Goal: Obtain resource: Download file/media

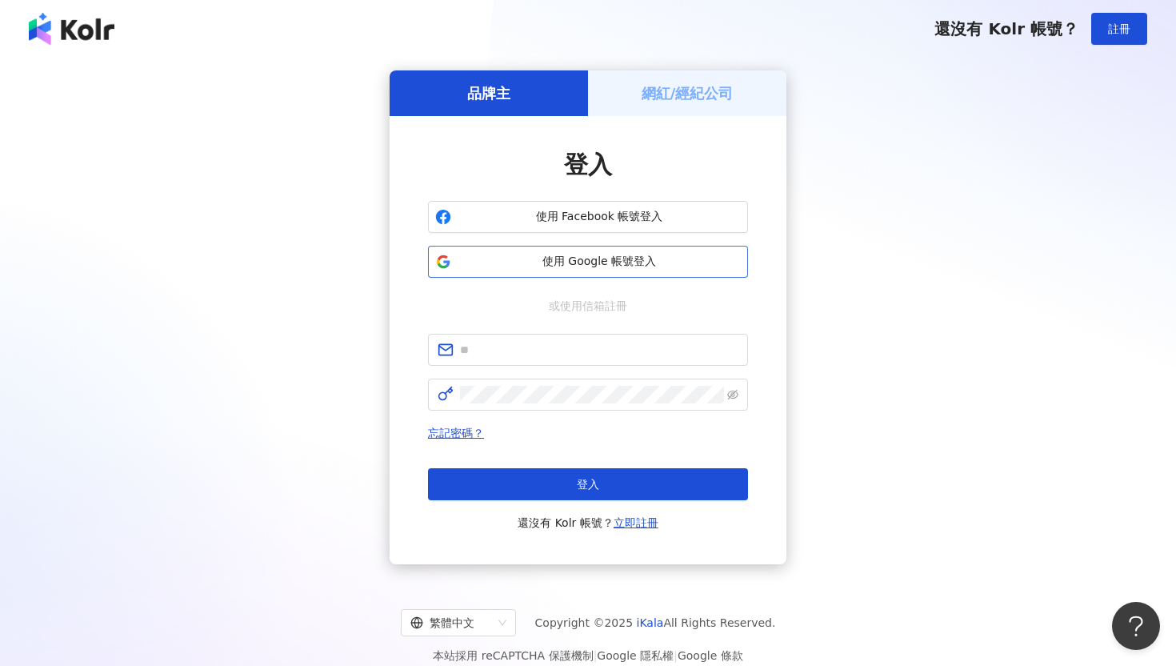
click at [559, 262] on span "使用 Google 帳號登入" at bounding box center [599, 262] width 283 height 16
click at [613, 262] on span "使用 Google 帳號登入" at bounding box center [599, 262] width 283 height 16
click at [561, 267] on span "使用 Google 帳號登入" at bounding box center [599, 262] width 283 height 16
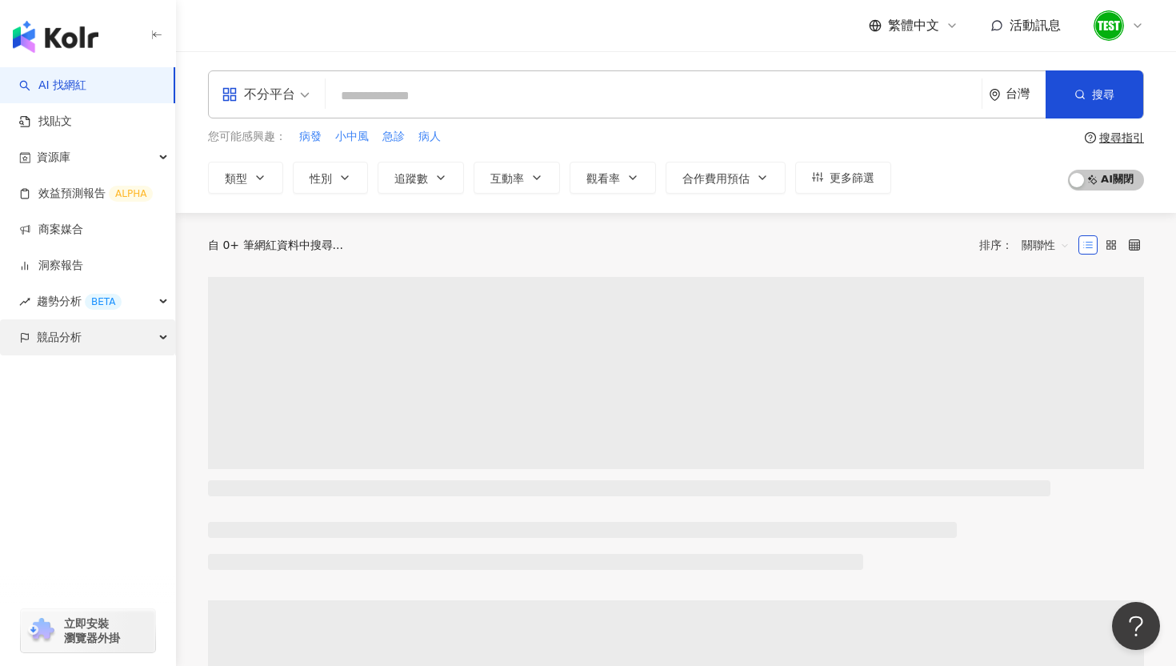
click at [66, 339] on span "競品分析" at bounding box center [59, 337] width 45 height 36
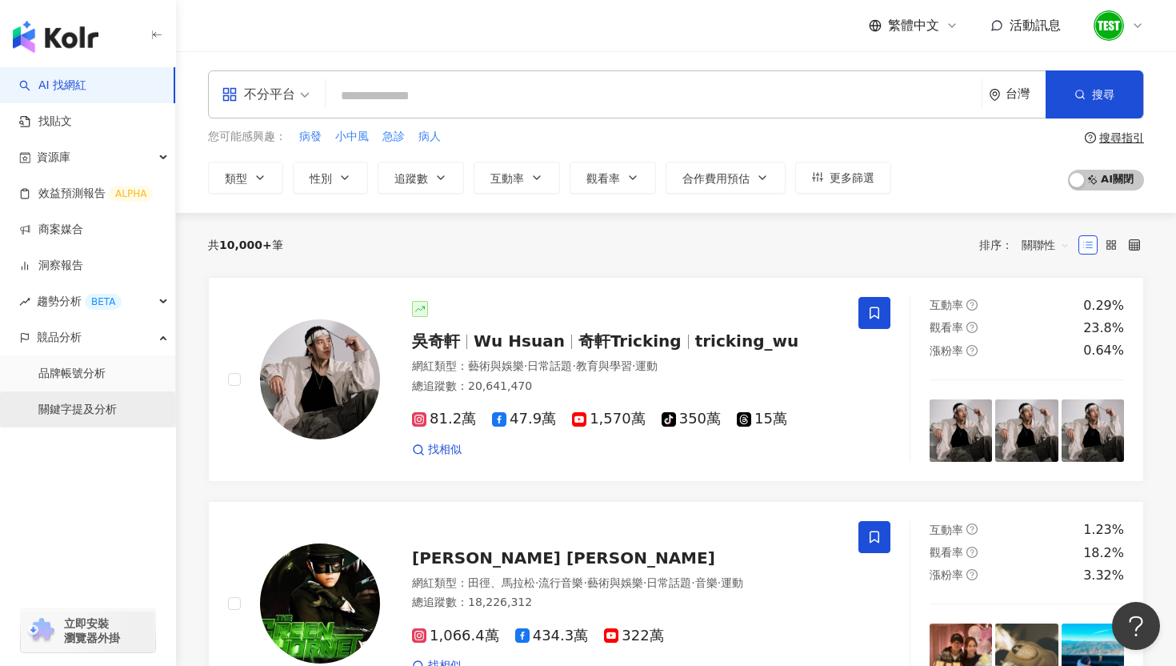
click at [70, 415] on link "關鍵字提及分析" at bounding box center [77, 410] width 78 height 16
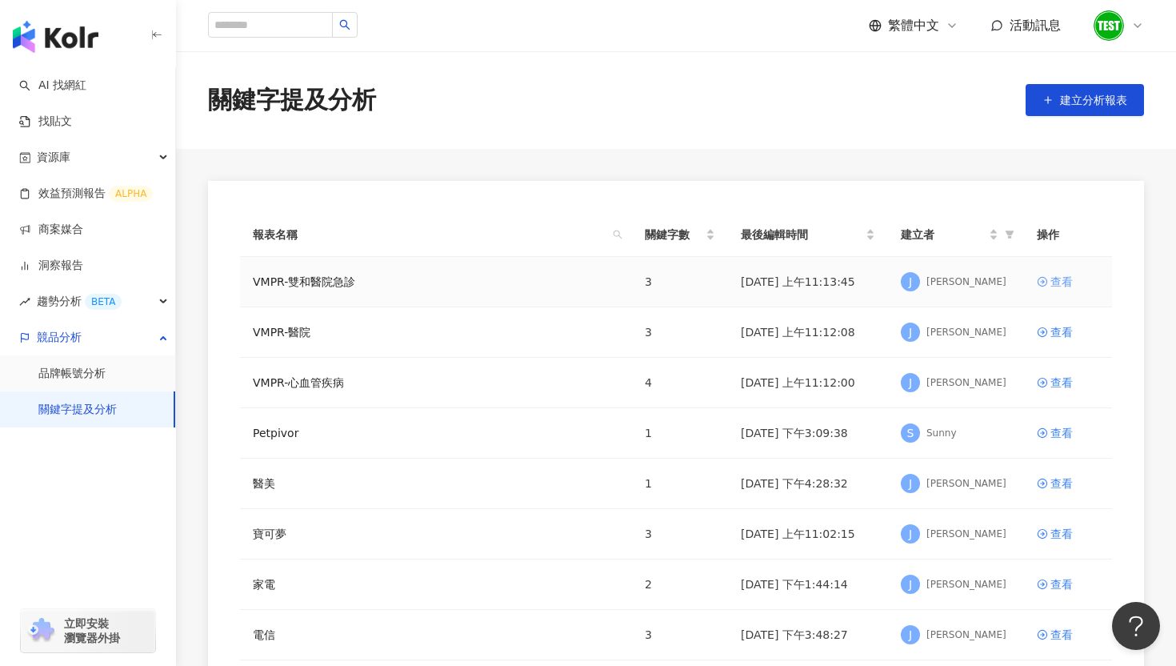
click at [1053, 283] on div "查看" at bounding box center [1062, 282] width 22 height 18
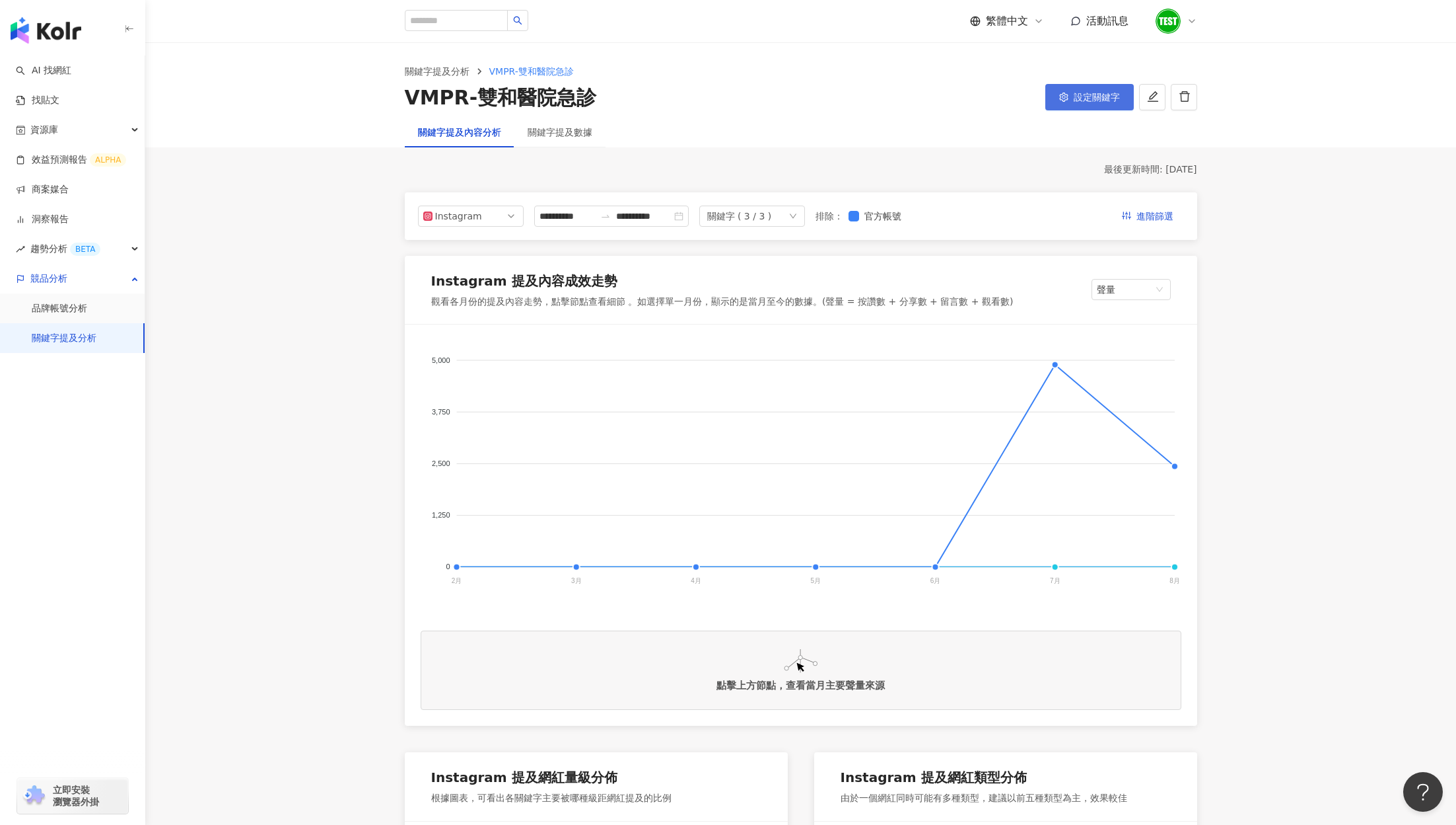
click at [970, 97] on span "設定關鍵字" at bounding box center [1097, 97] width 46 height 11
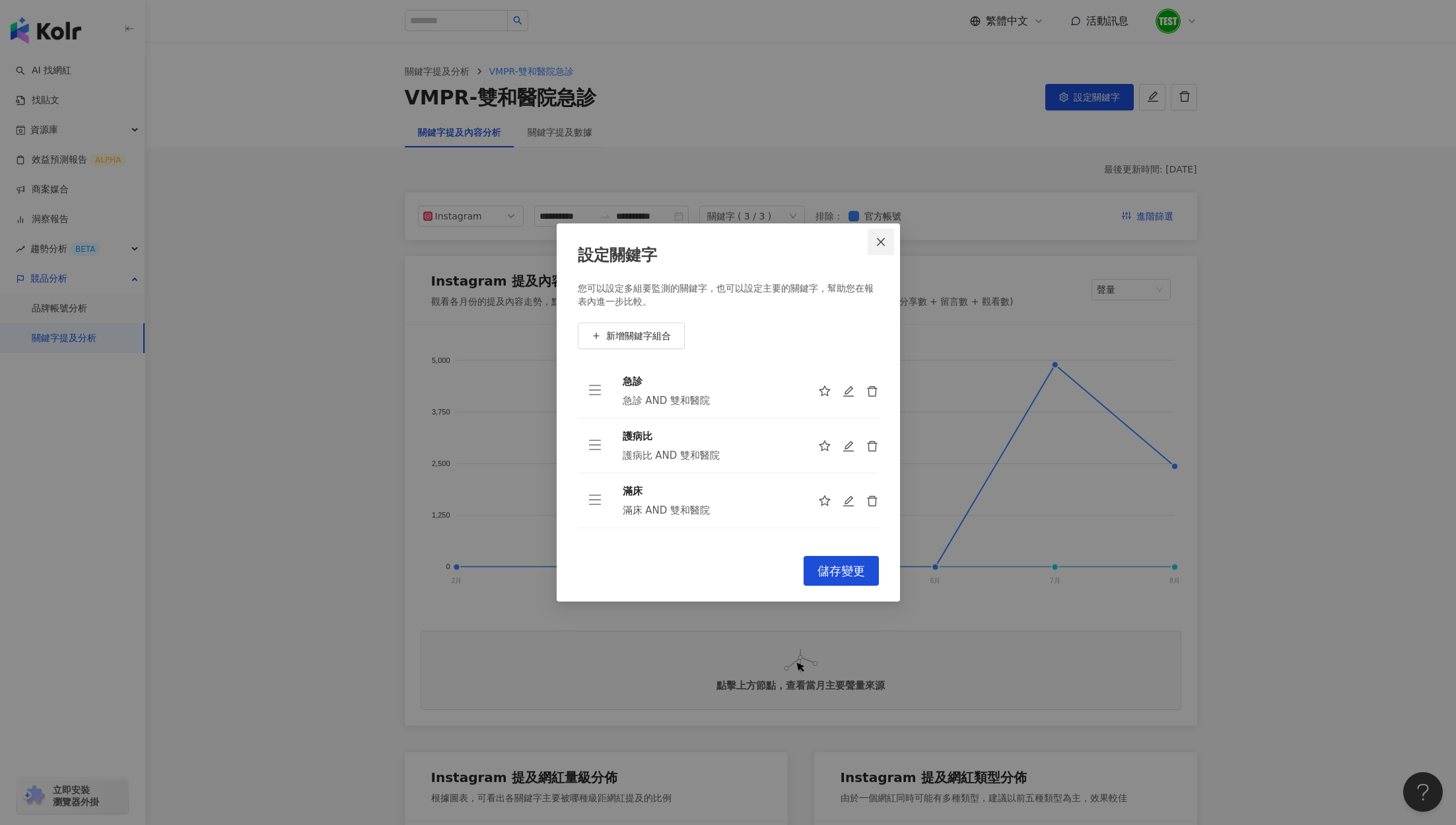
click at [878, 241] on icon "close" at bounding box center [881, 241] width 11 height 11
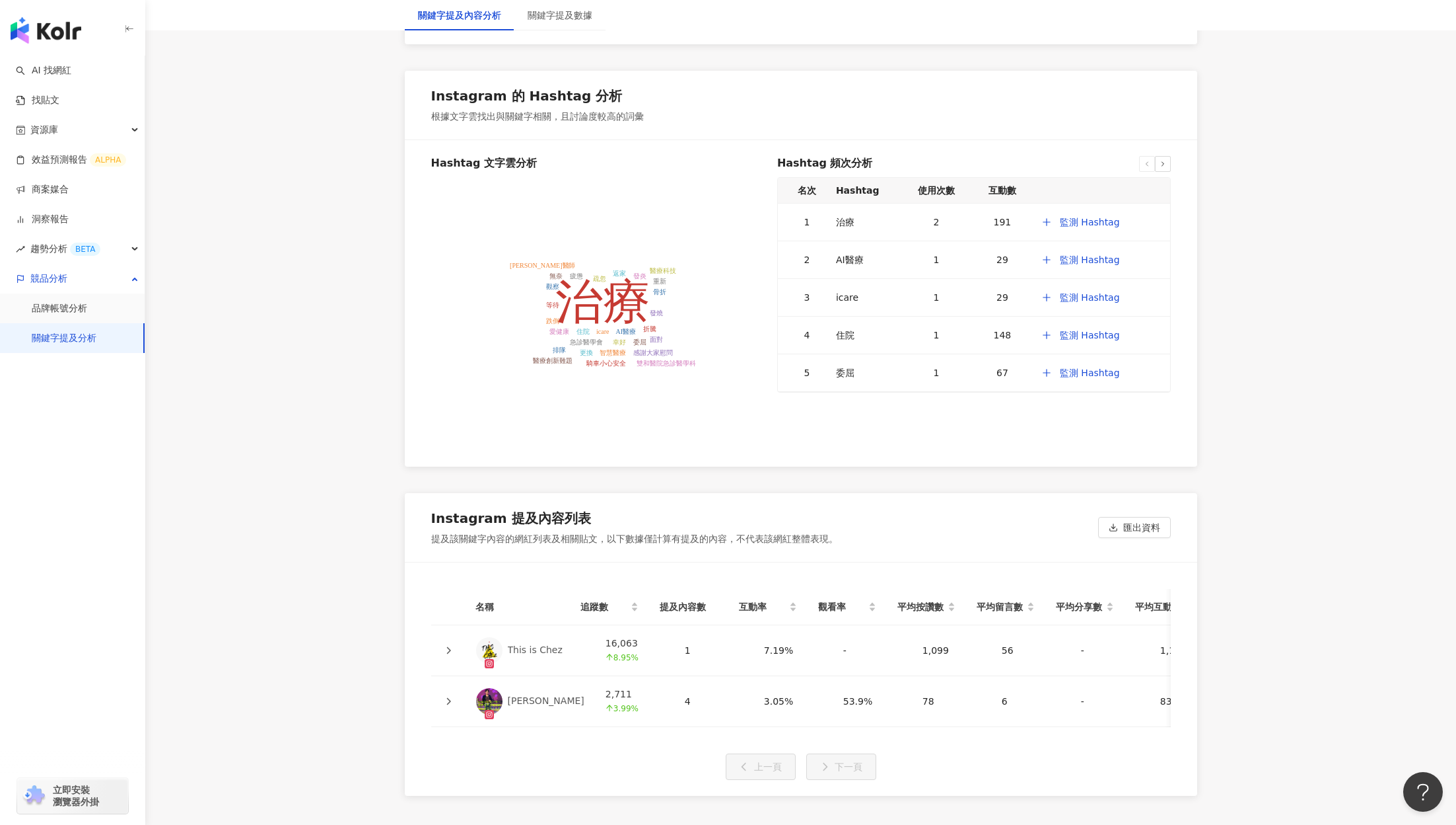
scroll to position [2508, 0]
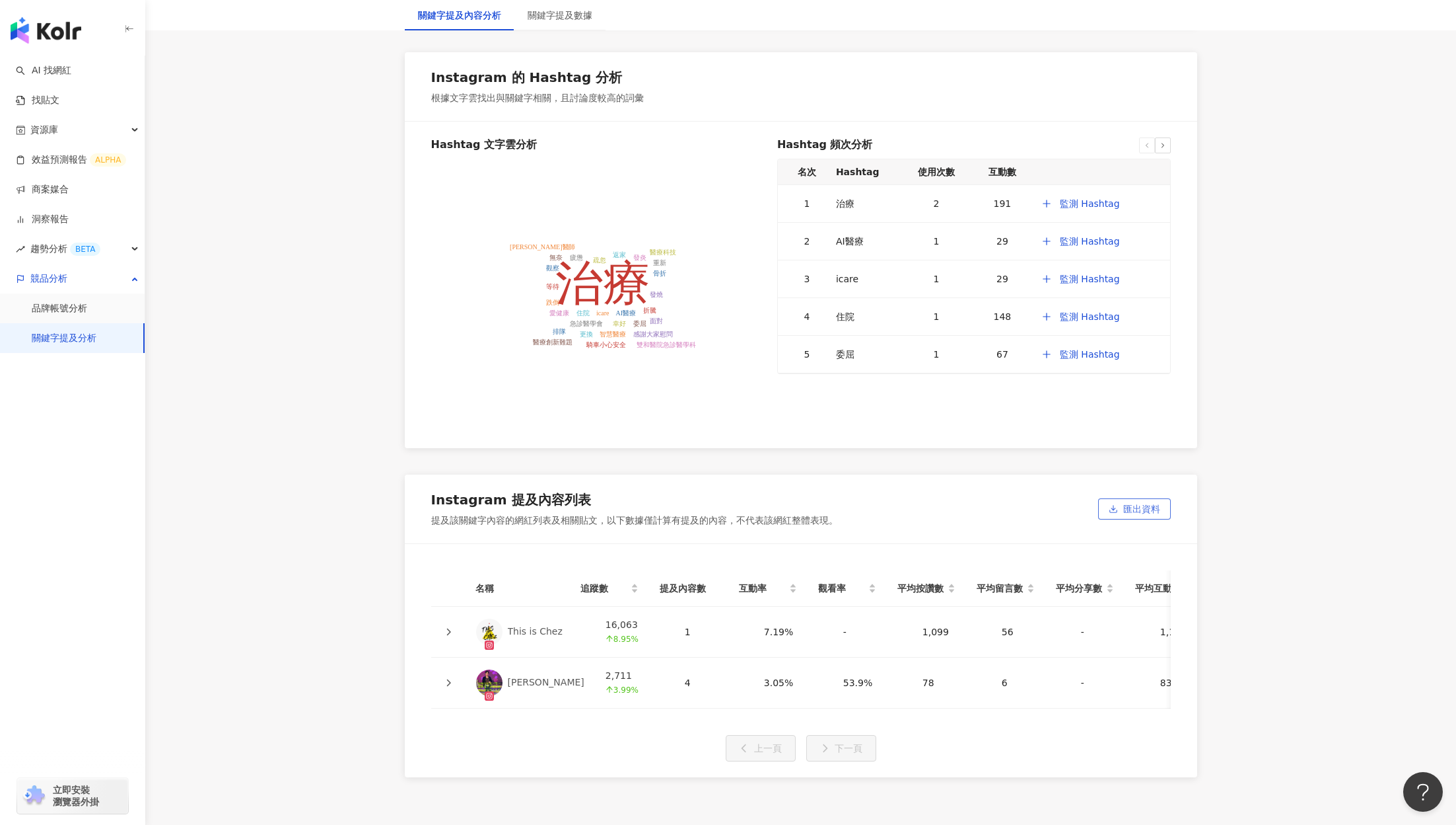
click at [970, 508] on span "匯出資料" at bounding box center [1142, 510] width 37 height 21
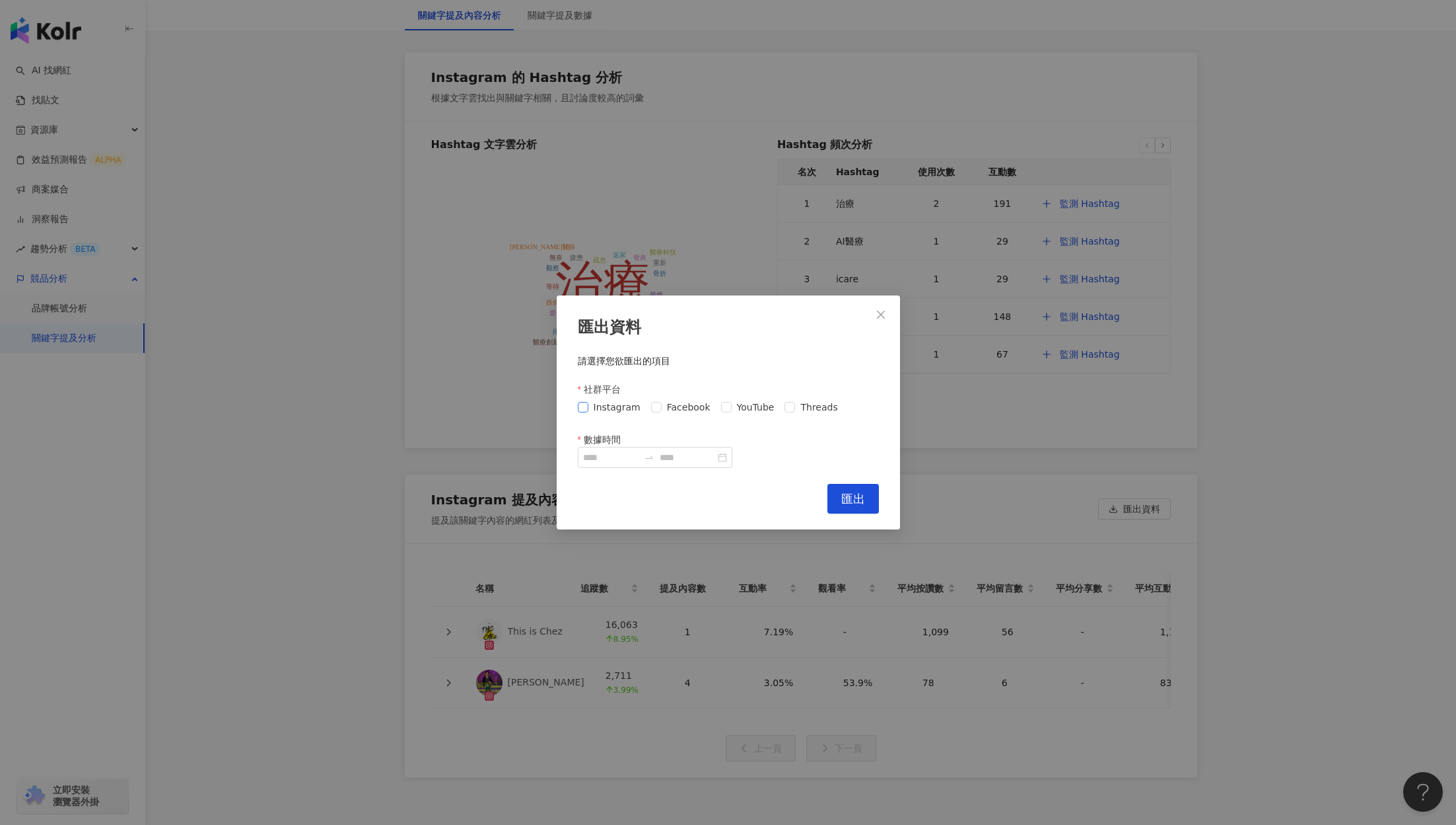
click at [608, 405] on span "Instagram" at bounding box center [617, 407] width 58 height 15
click at [674, 408] on span "Facebook" at bounding box center [689, 407] width 54 height 15
click at [740, 410] on span "YouTube" at bounding box center [756, 407] width 48 height 15
click at [817, 411] on span "Threads" at bounding box center [819, 407] width 48 height 15
click at [711, 458] on input at bounding box center [687, 458] width 55 height 15
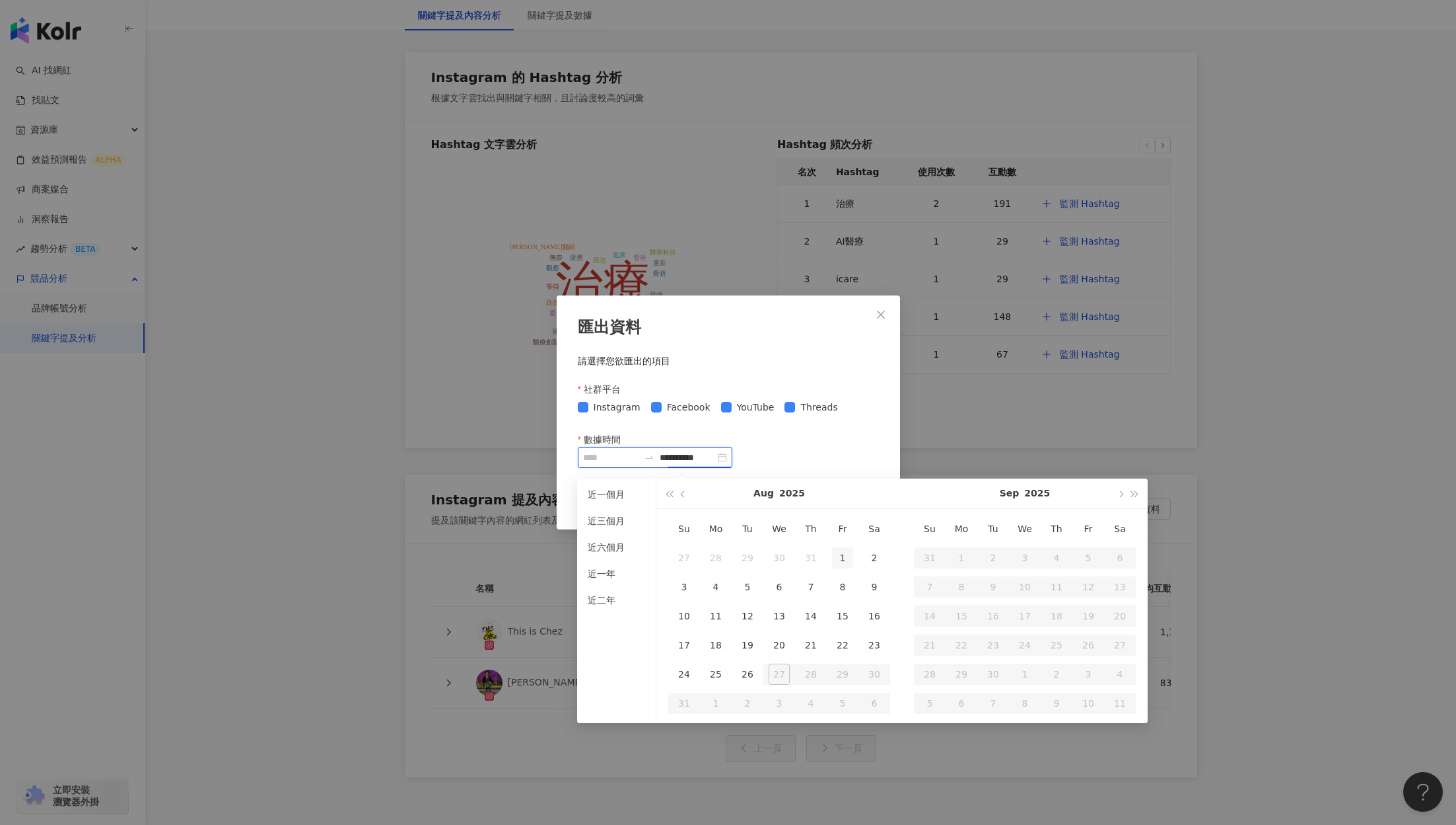
type input "**********"
click at [844, 549] on div "1" at bounding box center [843, 558] width 21 height 21
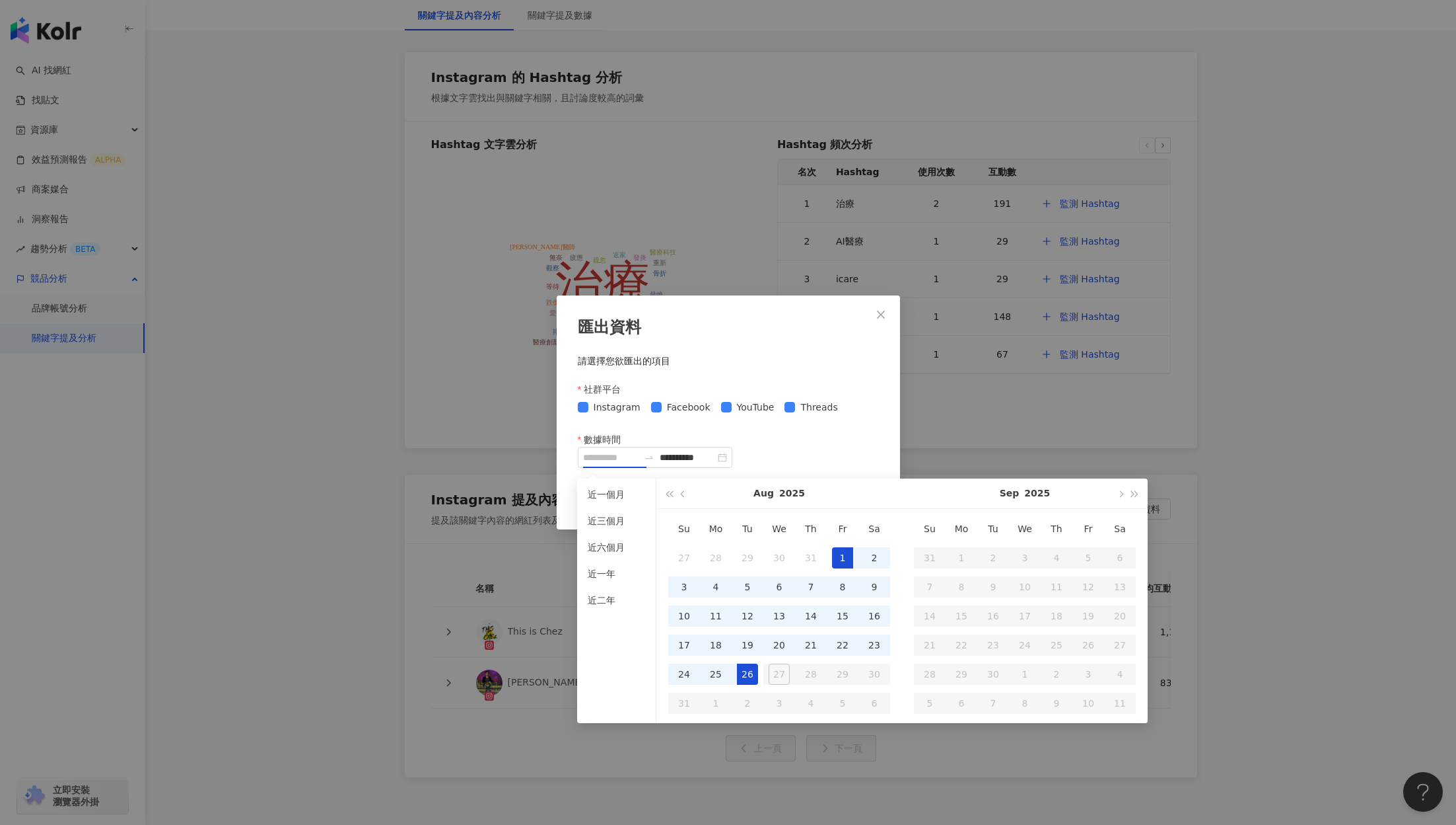
click at [750, 549] on div "26" at bounding box center [748, 674] width 21 height 21
type input "**********"
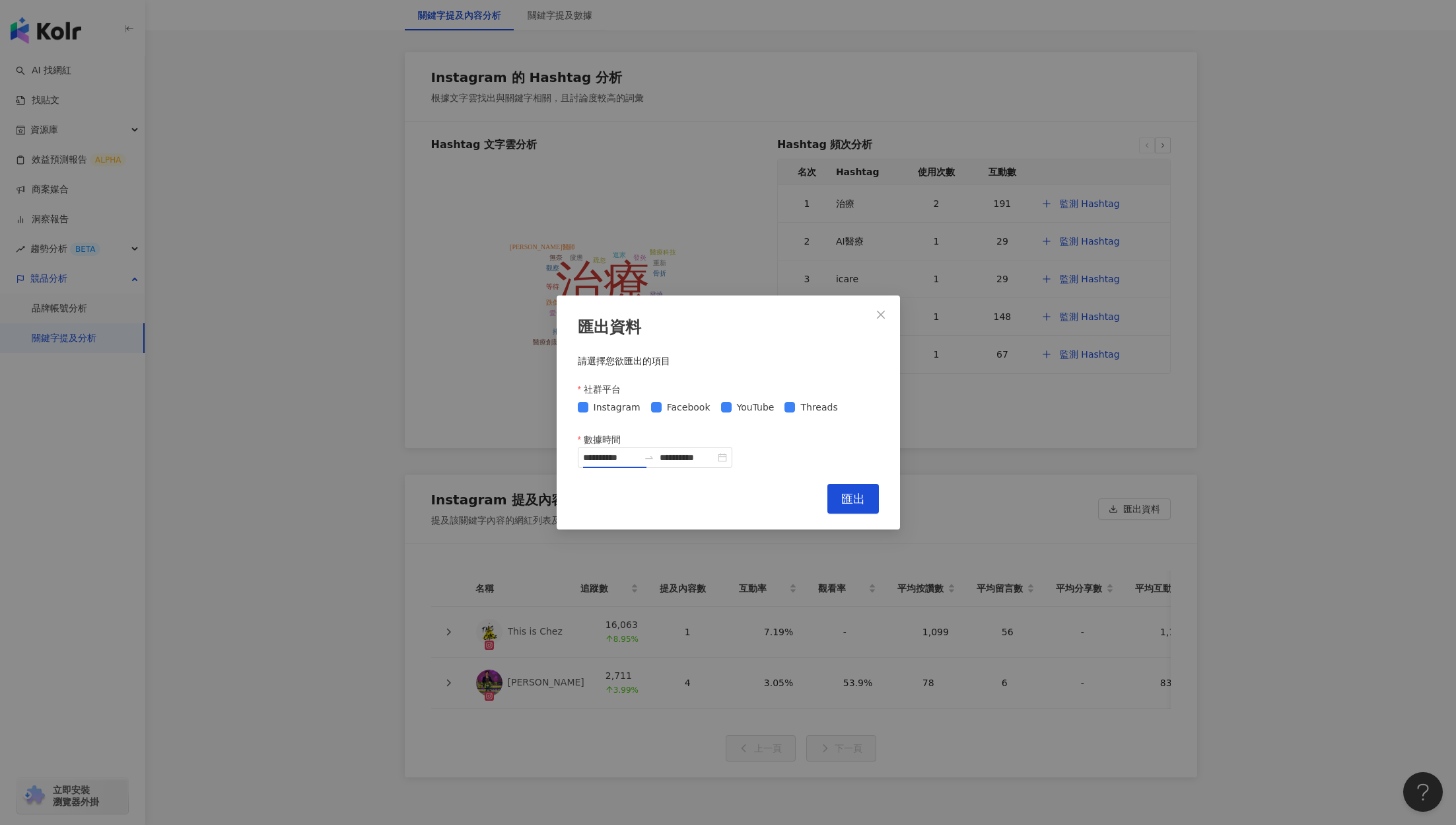
type input "**********"
click at [854, 505] on span "匯出" at bounding box center [853, 499] width 24 height 15
